Goal: Navigation & Orientation: Find specific page/section

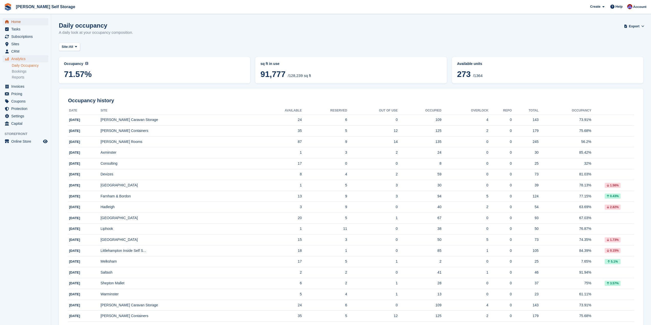
click at [16, 23] on span "Home" at bounding box center [26, 21] width 31 height 7
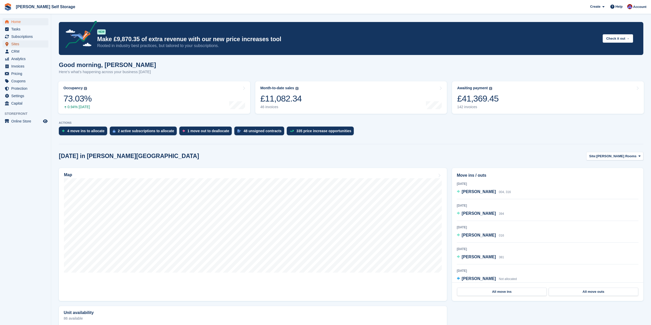
click at [18, 43] on span "Sites" at bounding box center [26, 43] width 31 height 7
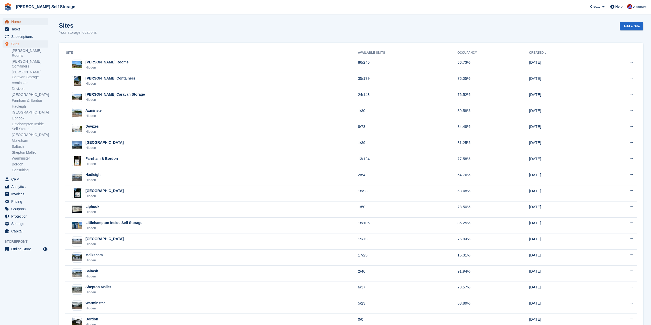
click at [19, 24] on span "Home" at bounding box center [26, 21] width 31 height 7
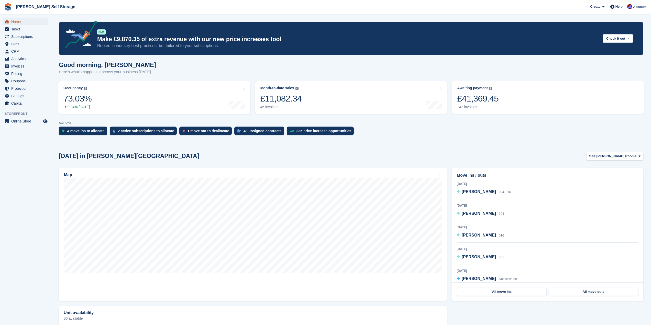
click at [16, 22] on span "Home" at bounding box center [26, 21] width 31 height 7
click at [20, 60] on span "Analytics" at bounding box center [26, 58] width 31 height 7
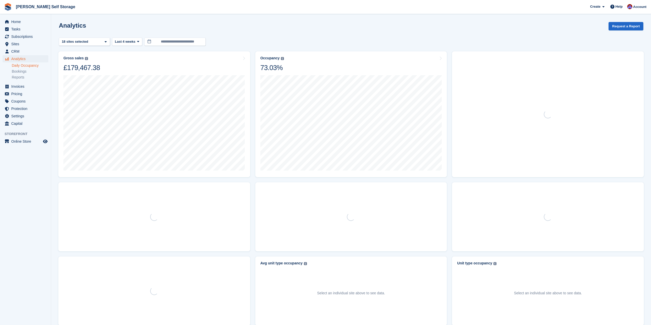
click at [21, 65] on link "Daily Occupancy" at bounding box center [30, 65] width 37 height 5
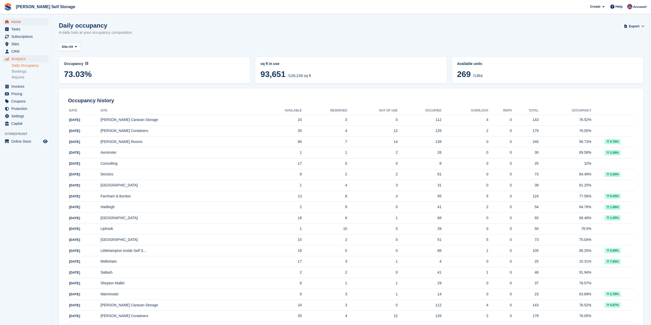
click at [17, 23] on span "Home" at bounding box center [26, 21] width 31 height 7
